Goal: Navigation & Orientation: Find specific page/section

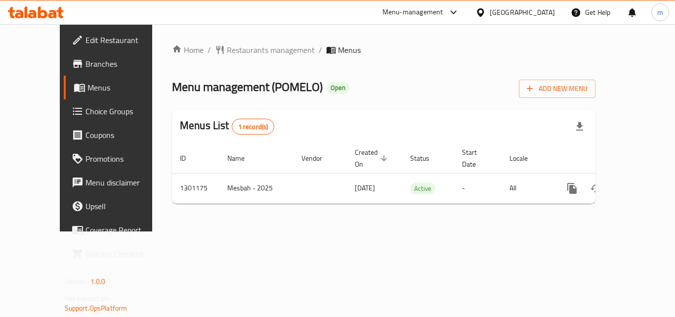
click at [486, 12] on icon at bounding box center [481, 12] width 10 height 10
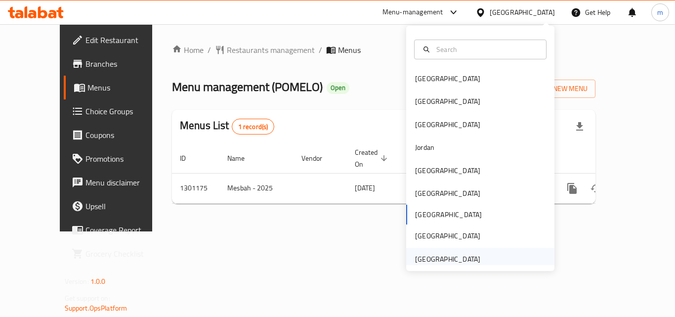
click at [460, 255] on div "[GEOGRAPHIC_DATA]" at bounding box center [447, 259] width 65 height 11
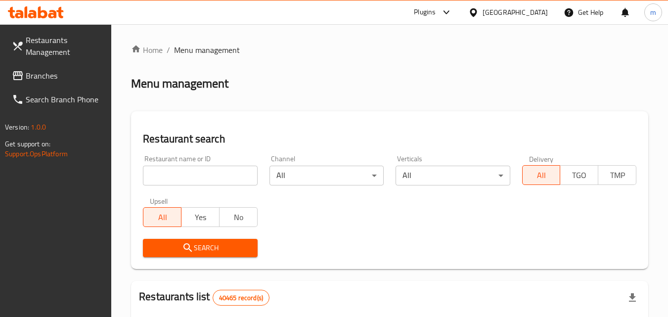
click at [68, 73] on span "Branches" at bounding box center [65, 76] width 78 height 12
